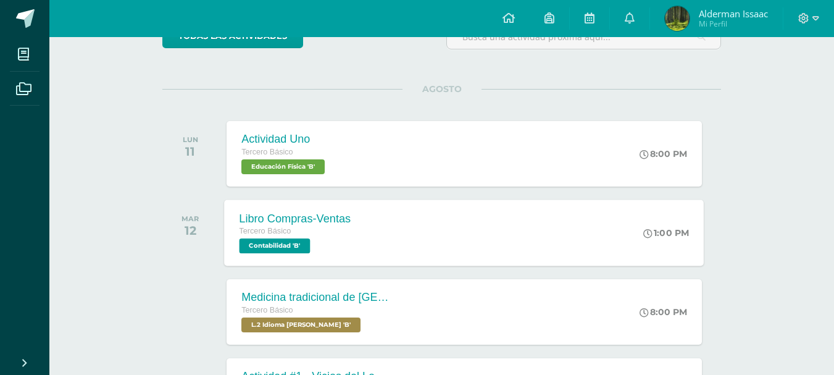
scroll to position [123, 0]
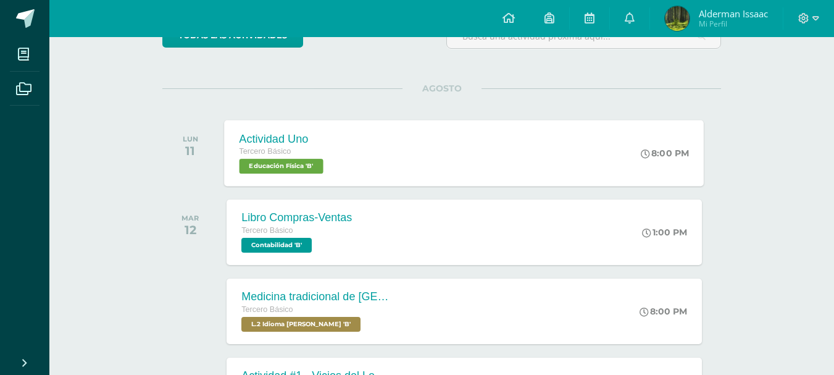
click at [384, 166] on div "Actividad Uno Tercero Básico Educación Física 'B' 8:00 PM Actividad Uno Educaci…" at bounding box center [465, 153] width 480 height 66
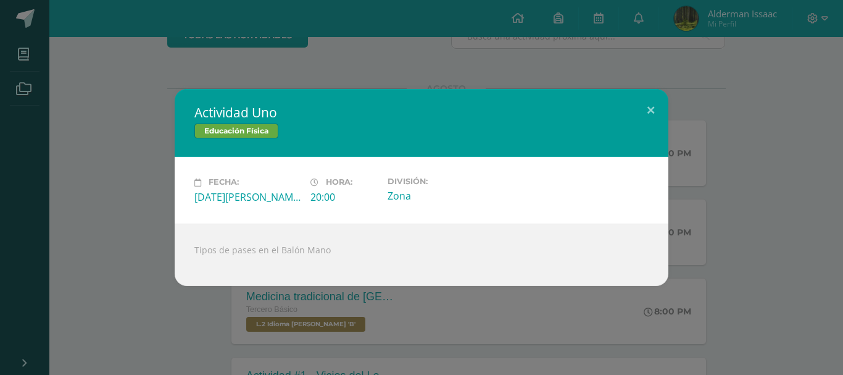
drag, startPoint x: 188, startPoint y: 216, endPoint x: 273, endPoint y: 284, distance: 108.4
click at [273, 284] on div "Actividad Uno Educación Física Fecha: Lunes 11 de Agosto Hora: 20:00 División: …" at bounding box center [422, 187] width 494 height 196
click at [235, 304] on div "Actividad Uno Educación Física Fecha: Lunes 11 de Agosto Hora: 20:00 División: …" at bounding box center [421, 187] width 843 height 375
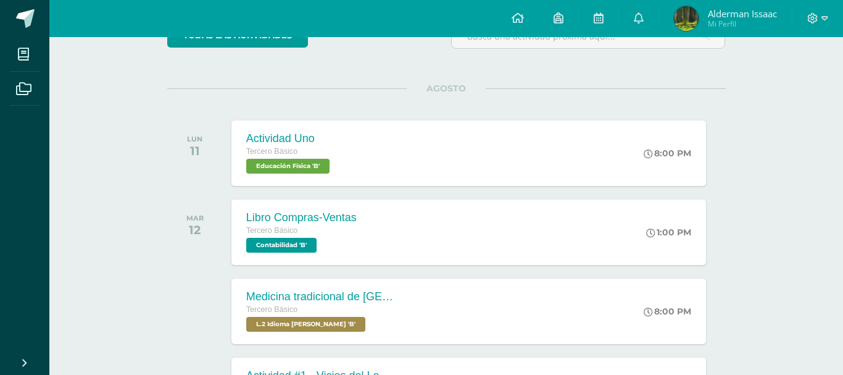
click at [331, 210] on div "Fecha: Lunes 11 de Agosto Hora: 20:00 División: Zona" at bounding box center [421, 189] width 444 height 59
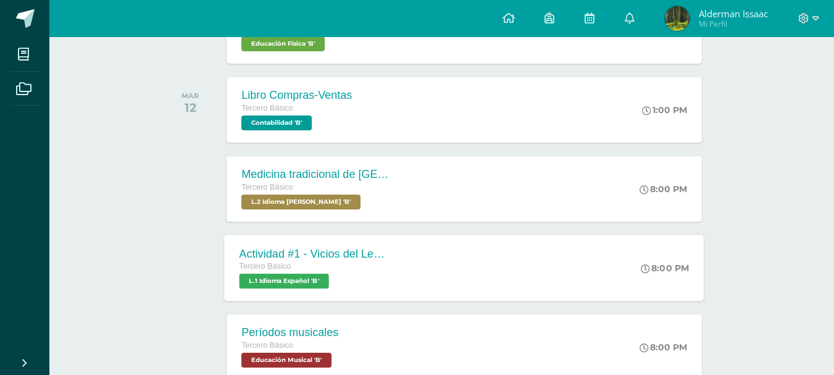
scroll to position [247, 0]
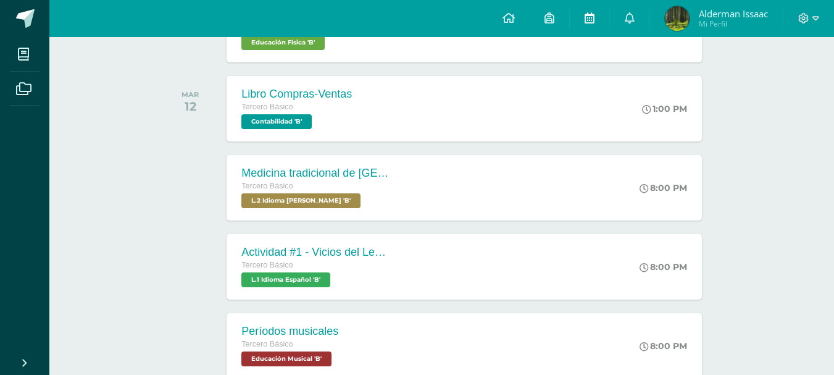
click at [584, 15] on icon at bounding box center [589, 17] width 10 height 11
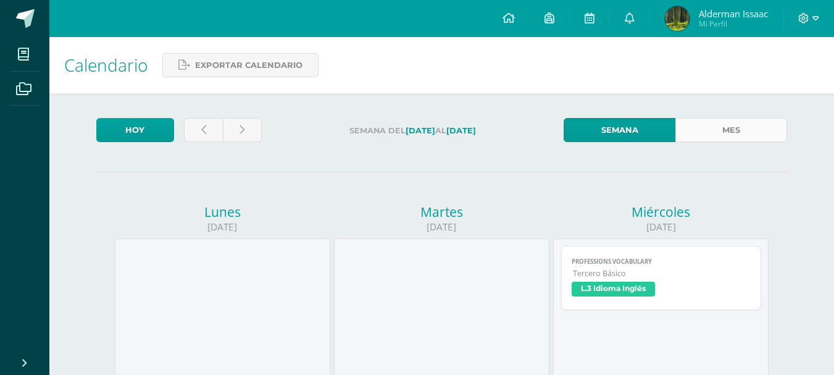
click at [717, 138] on link "Mes" at bounding box center [731, 130] width 112 height 24
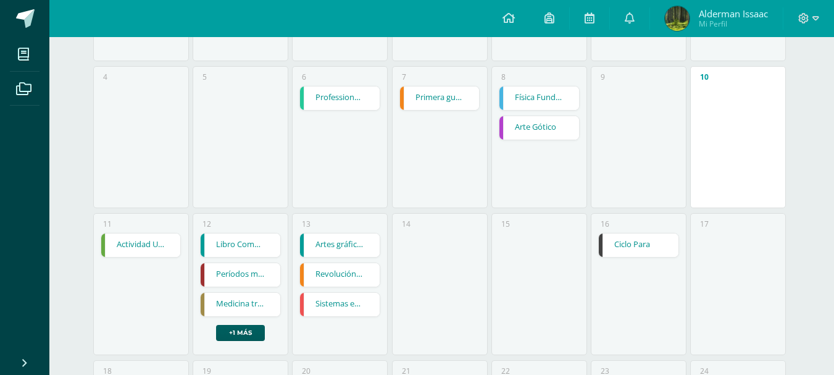
scroll to position [309, 0]
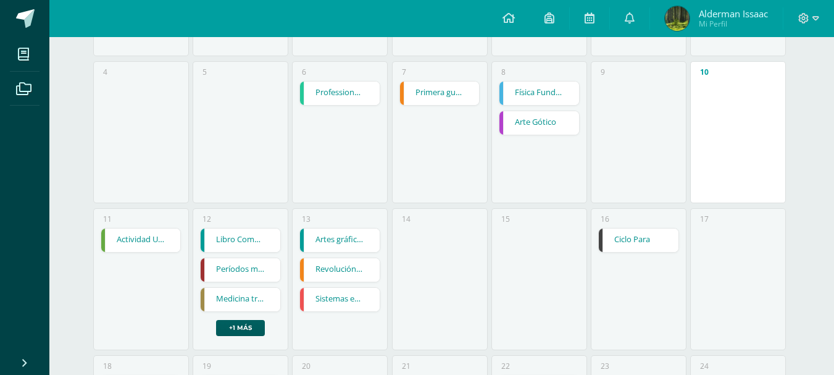
click at [599, 238] on link at bounding box center [601, 239] width 4 height 23
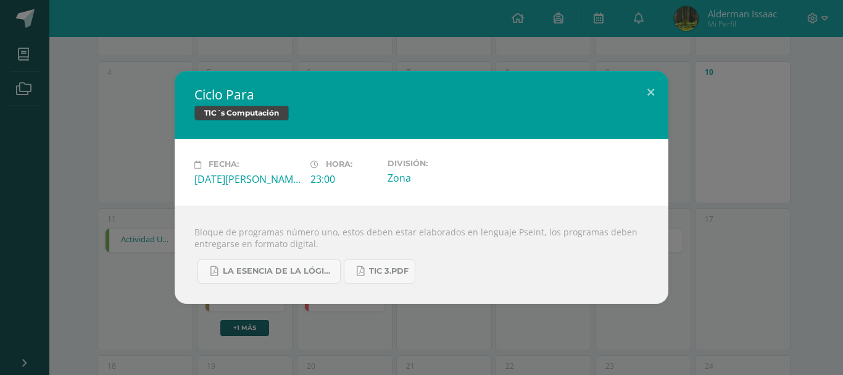
click at [136, 225] on div "Ciclo Para TIC´s Computación Fecha: [DATE][PERSON_NAME] Hora: 23:00 División: Z…" at bounding box center [421, 187] width 833 height 232
